Goal: Task Accomplishment & Management: Manage account settings

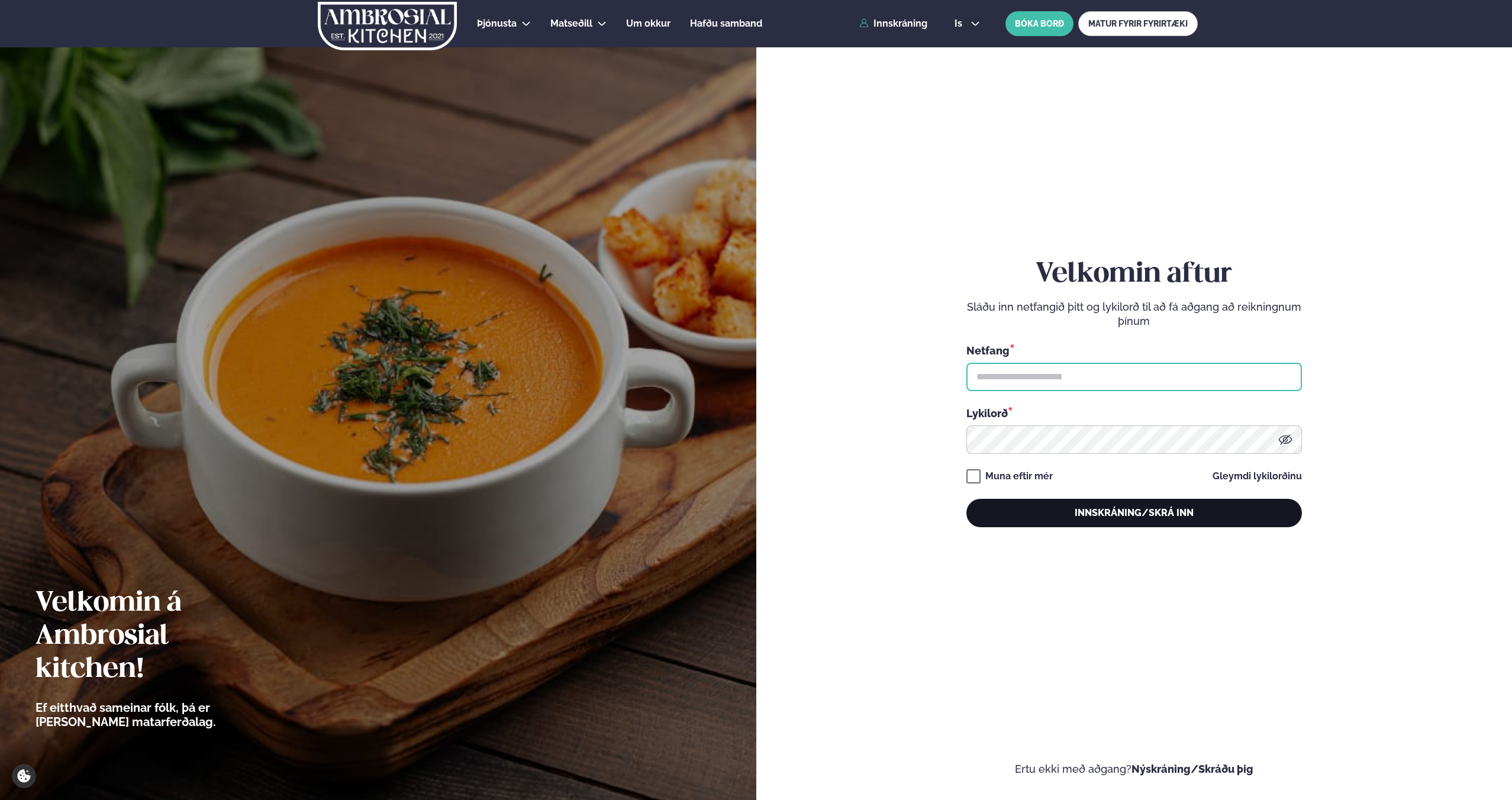
type input "**********"
click at [1145, 522] on button "Innskráning/Skrá inn" at bounding box center [1134, 512] width 335 height 28
